Goal: Task Accomplishment & Management: Complete application form

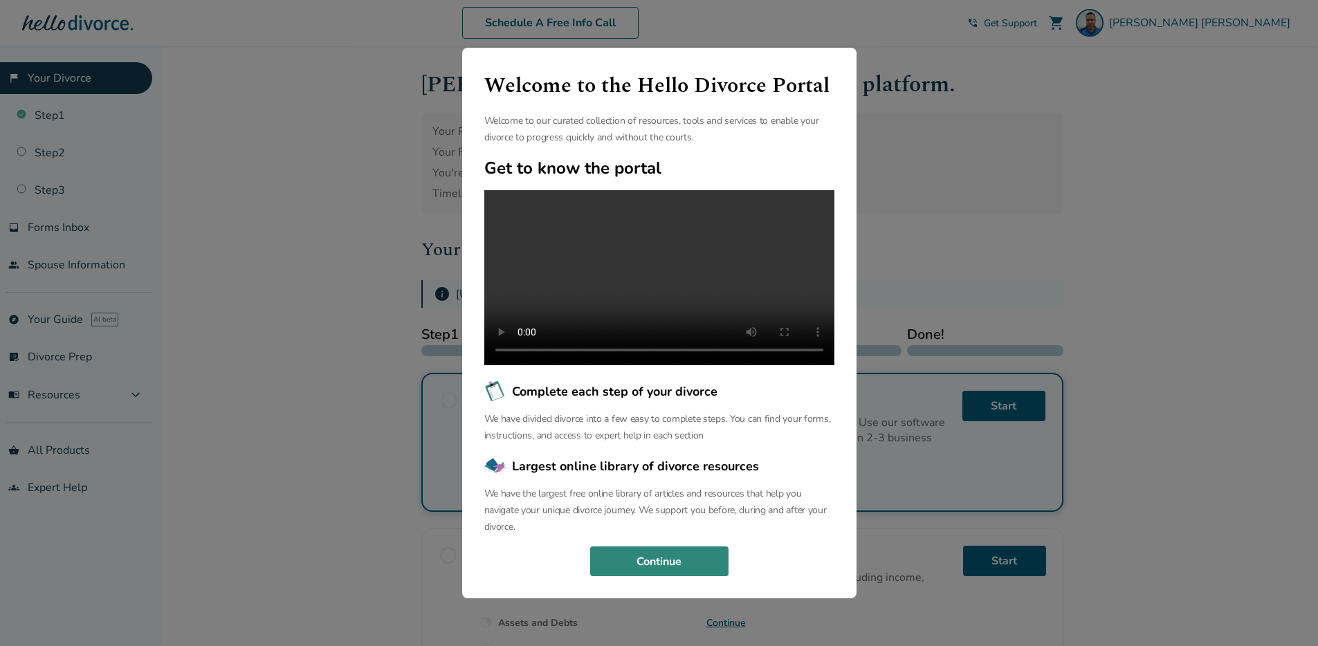
click at [623, 562] on button "Continue" at bounding box center [659, 561] width 138 height 30
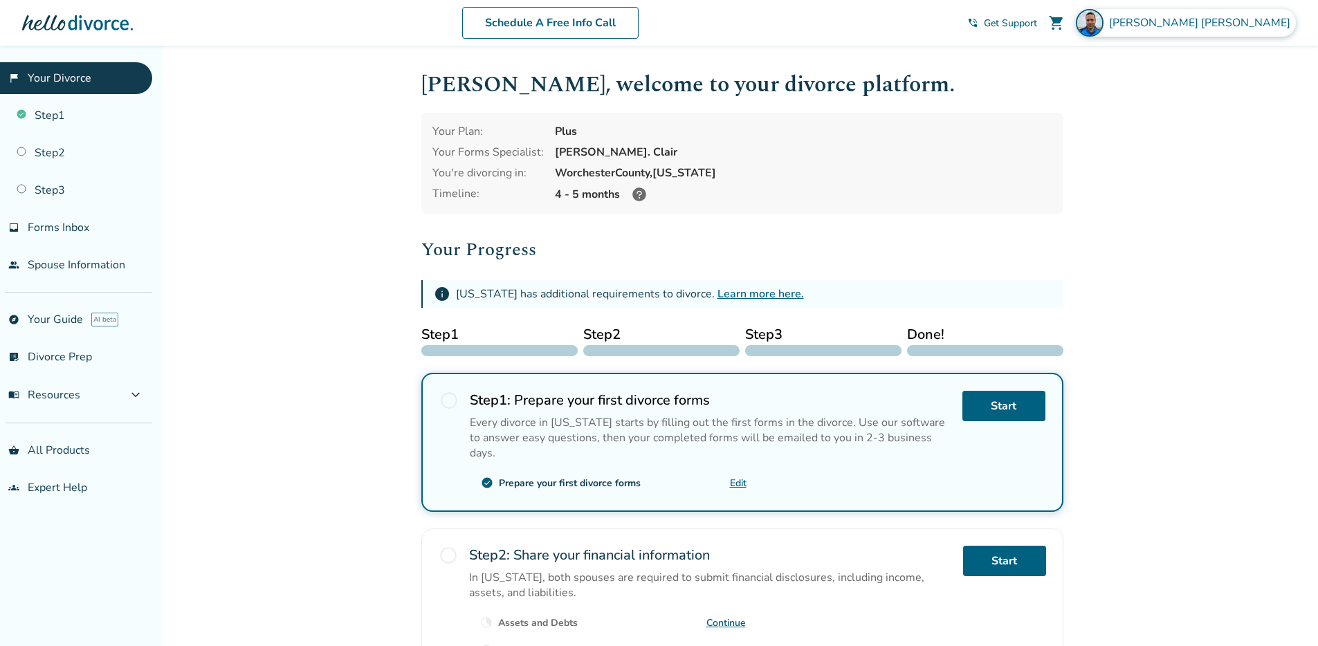
click at [1229, 21] on span "Keith Harrington" at bounding box center [1202, 22] width 187 height 15
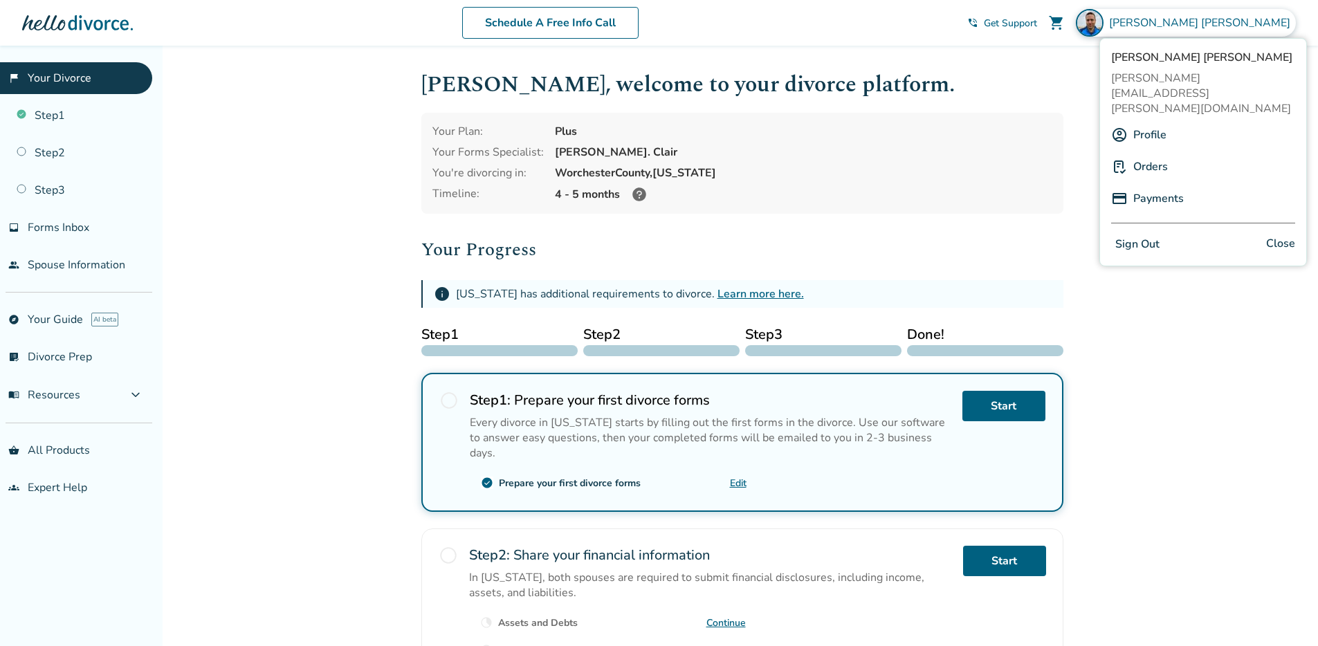
click at [1147, 122] on link "Profile" at bounding box center [1149, 135] width 33 height 26
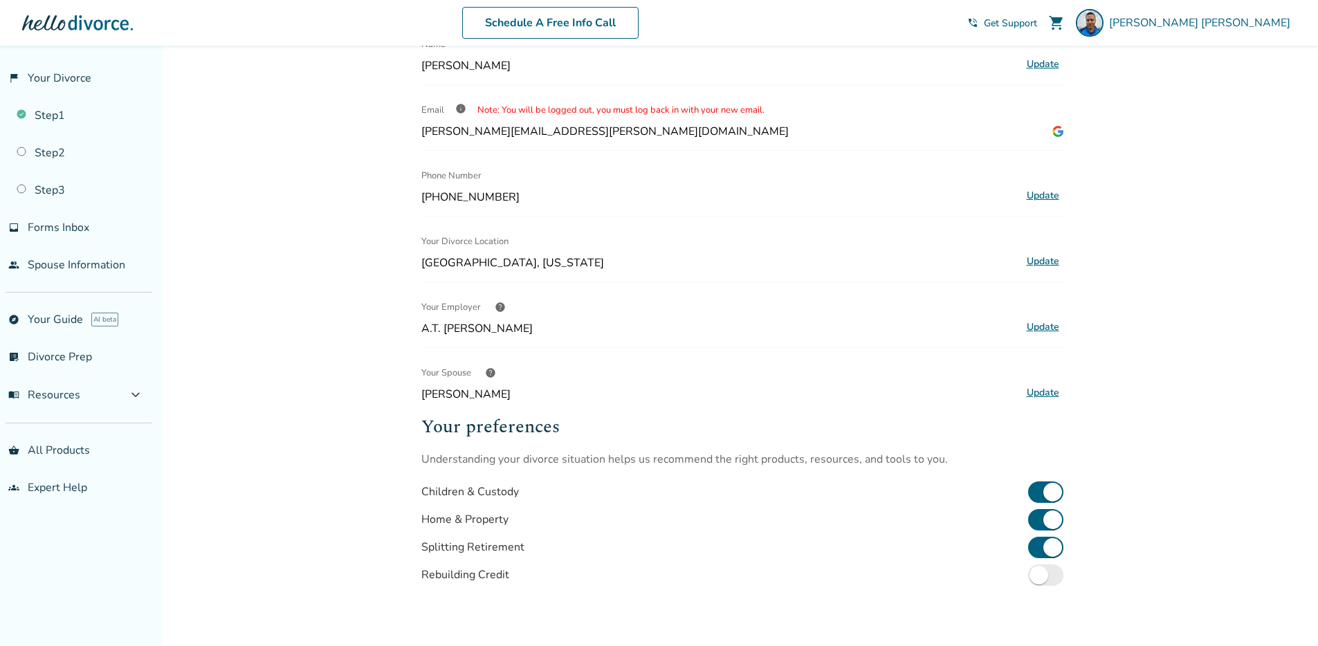
scroll to position [91, 0]
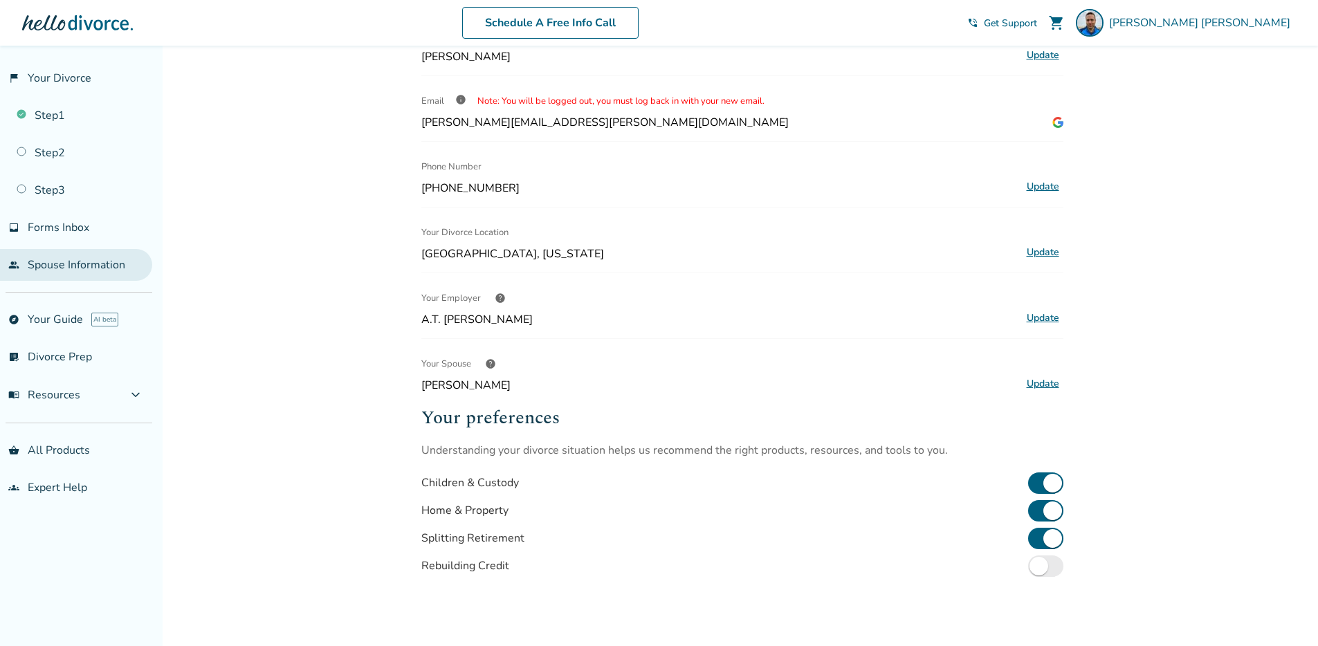
click at [55, 266] on link "people Spouse Information" at bounding box center [76, 265] width 152 height 32
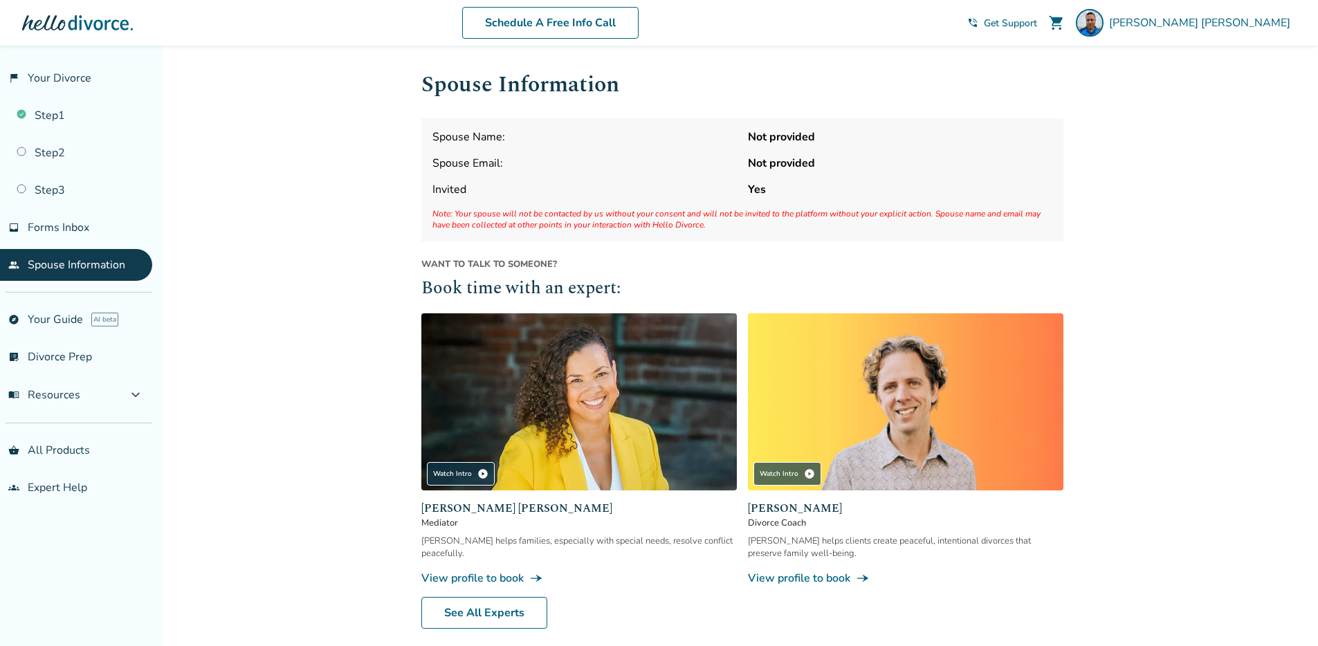
click at [973, 250] on div "Spouse Information Spouse Name: Not provided Spouse Email: Not provided Invited…" at bounding box center [742, 348] width 642 height 561
click at [58, 115] on link "Step 1" at bounding box center [76, 116] width 152 height 32
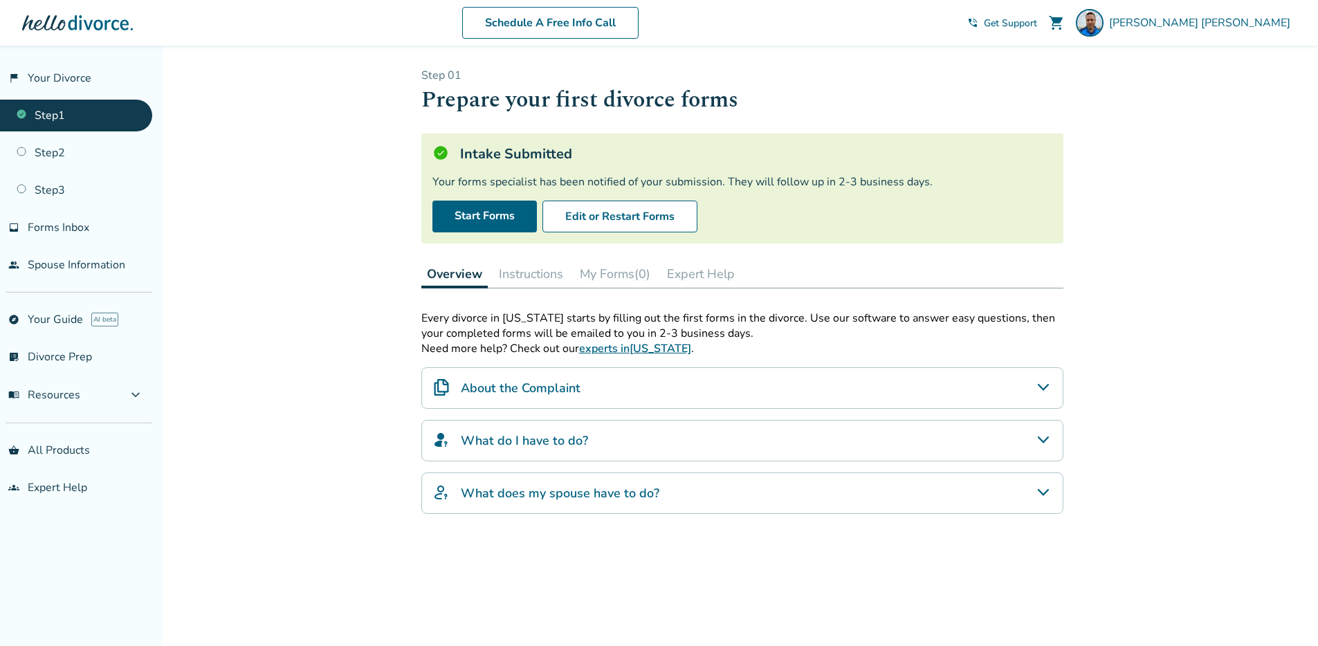
click at [620, 391] on div "About the Complaint" at bounding box center [742, 388] width 642 height 42
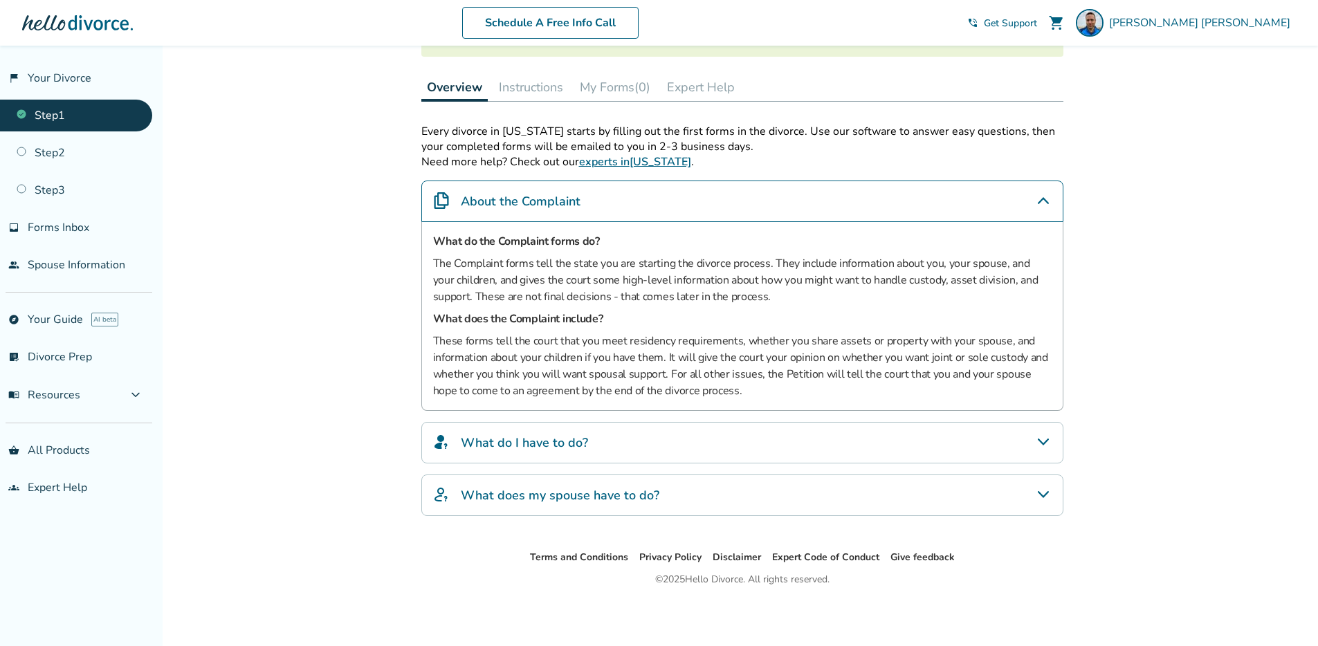
scroll to position [160, 0]
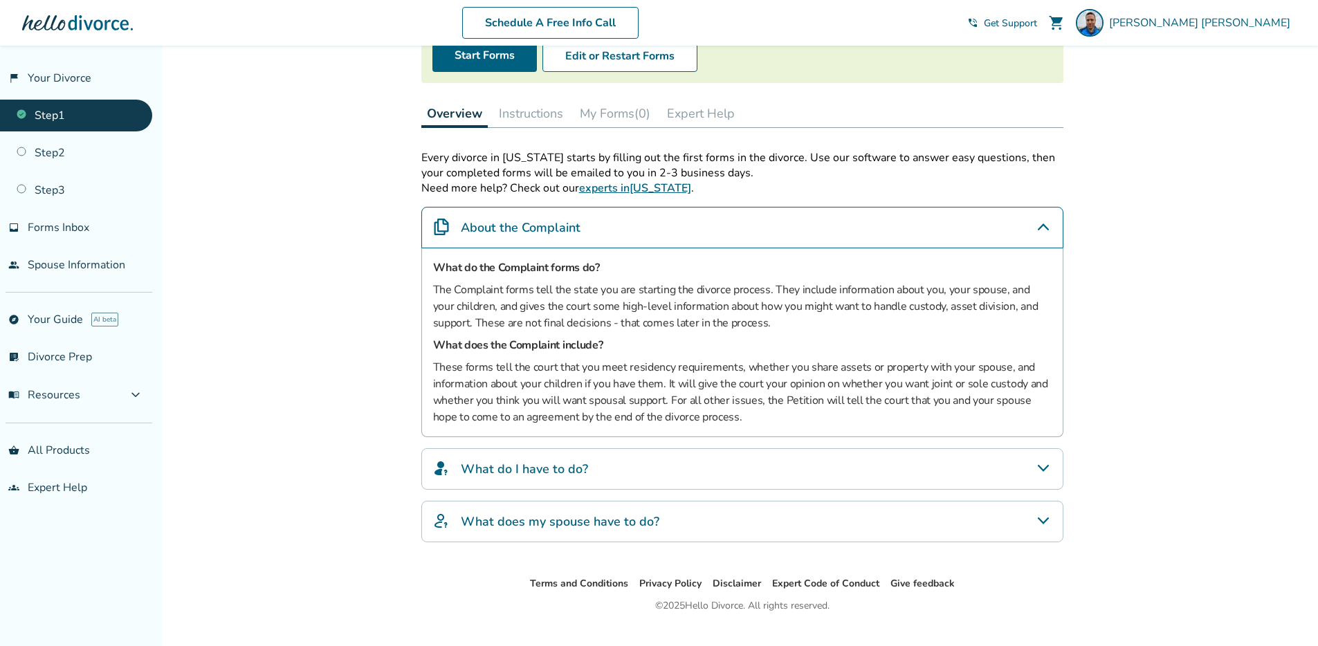
click at [621, 535] on div "What does my spouse have to do?" at bounding box center [742, 522] width 642 height 42
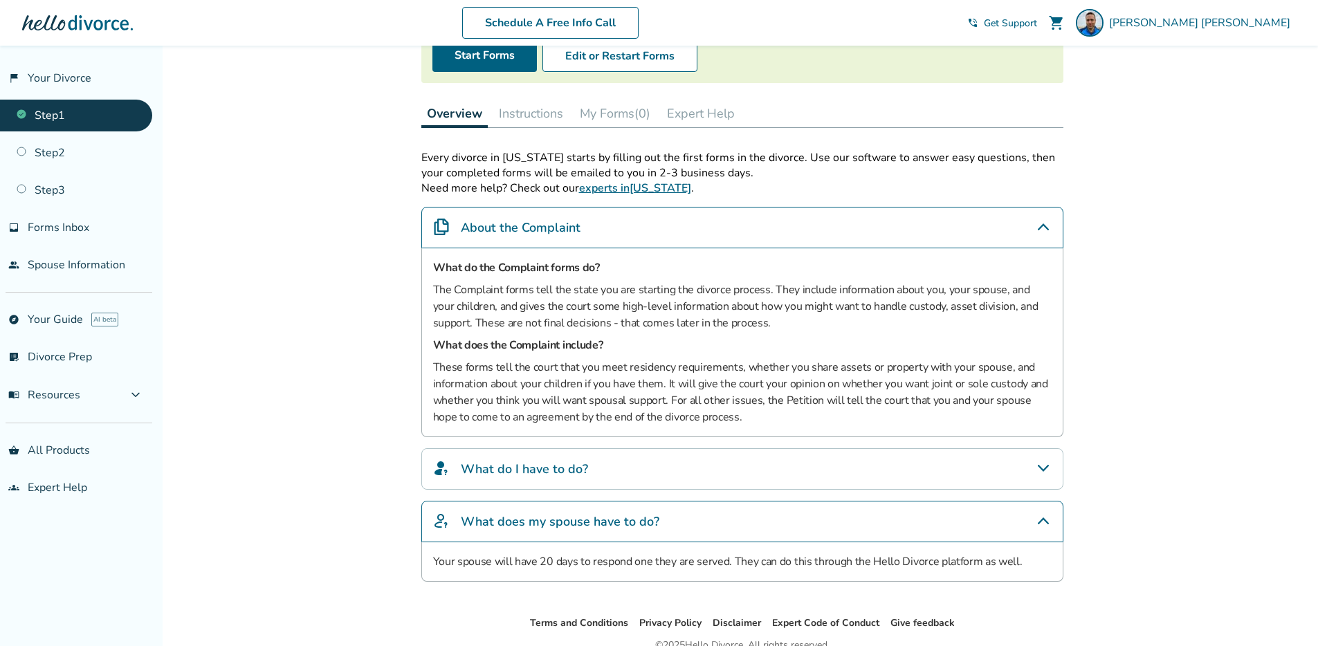
click at [586, 479] on div "What do I have to do?" at bounding box center [742, 469] width 642 height 42
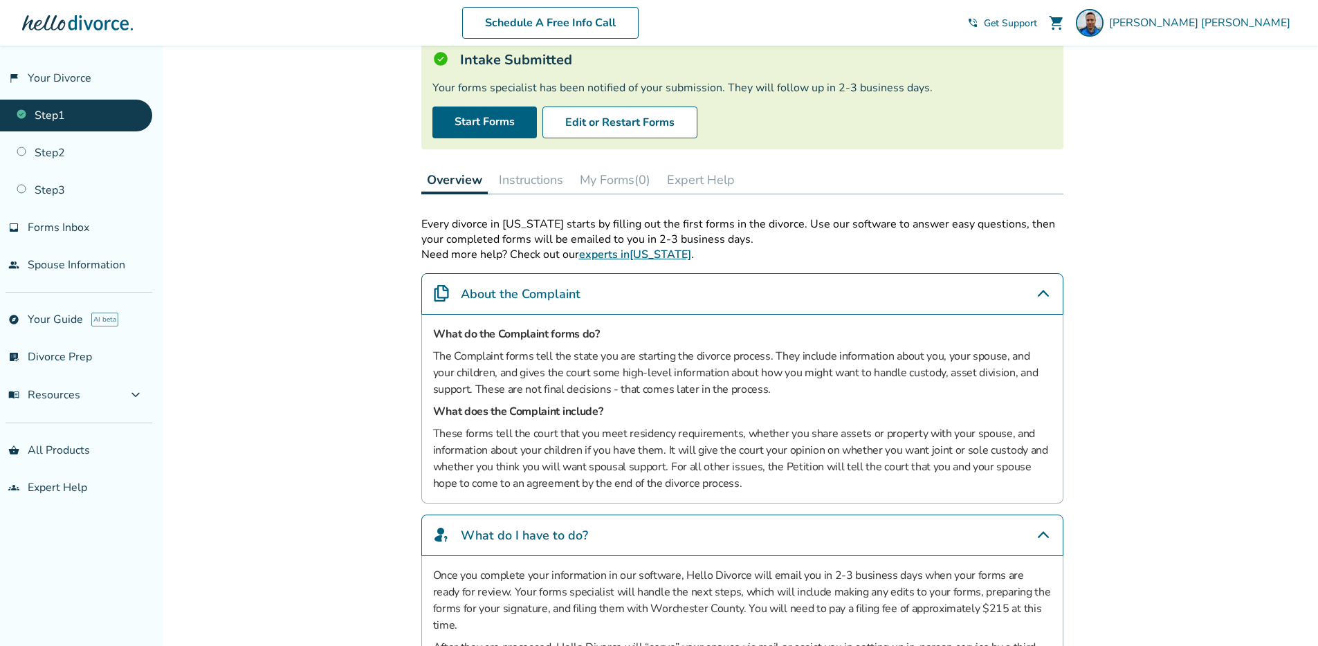
scroll to position [0, 0]
